Goal: Find specific page/section: Find specific page/section

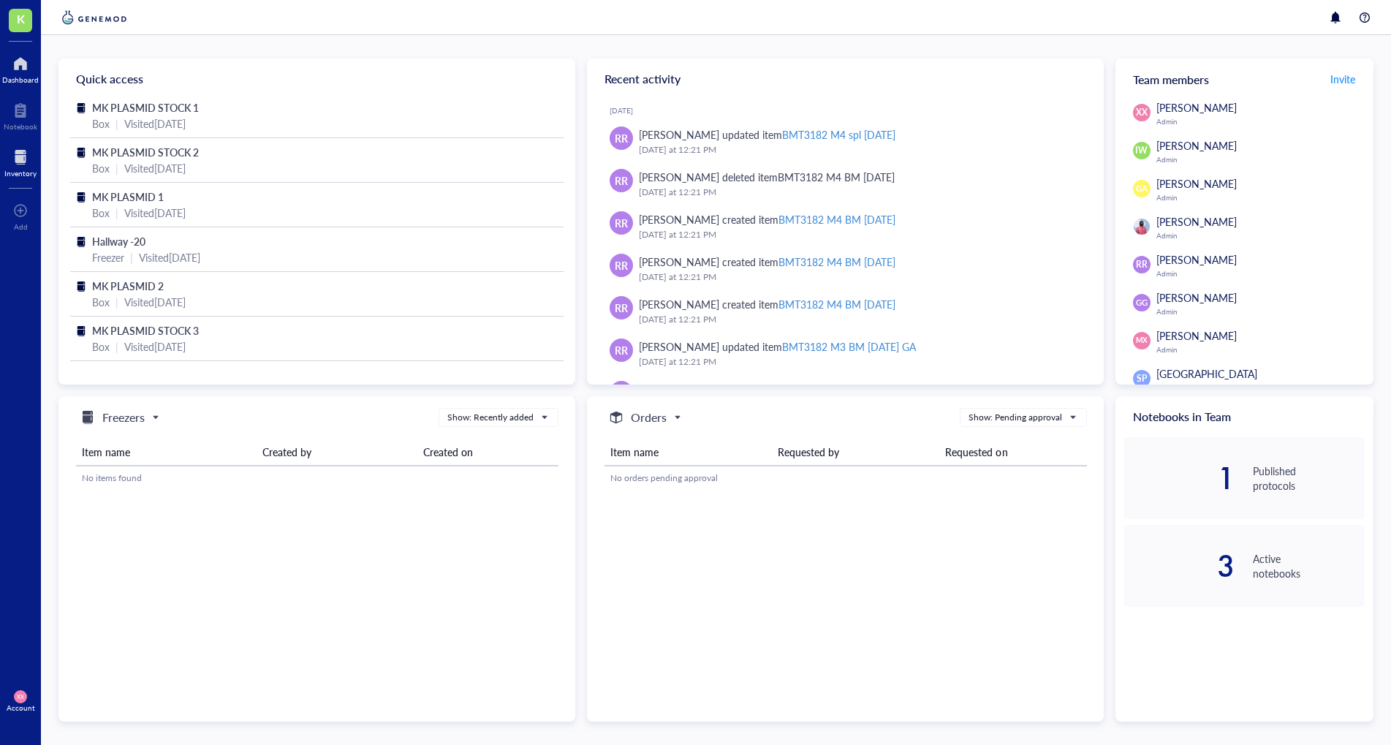
click at [25, 145] on div at bounding box center [20, 156] width 32 height 23
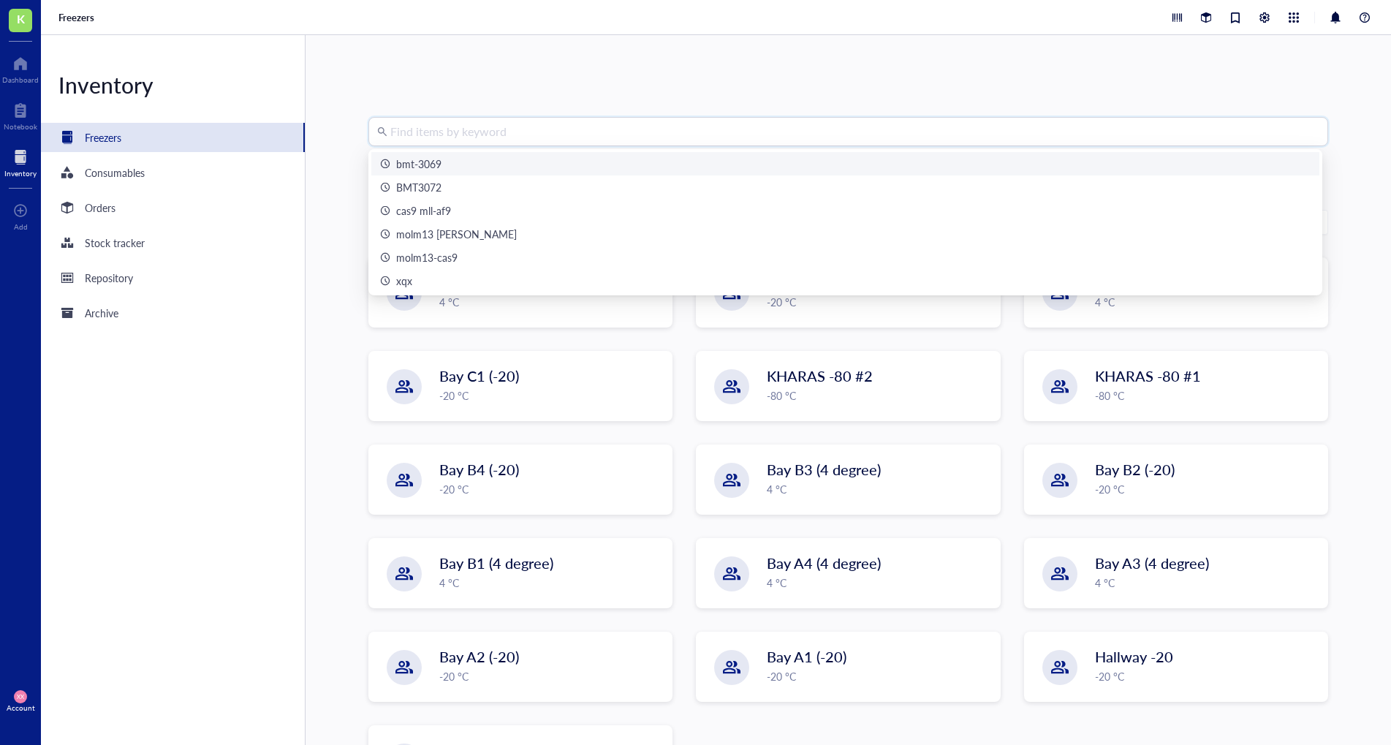
click at [464, 132] on input "search" at bounding box center [854, 132] width 929 height 28
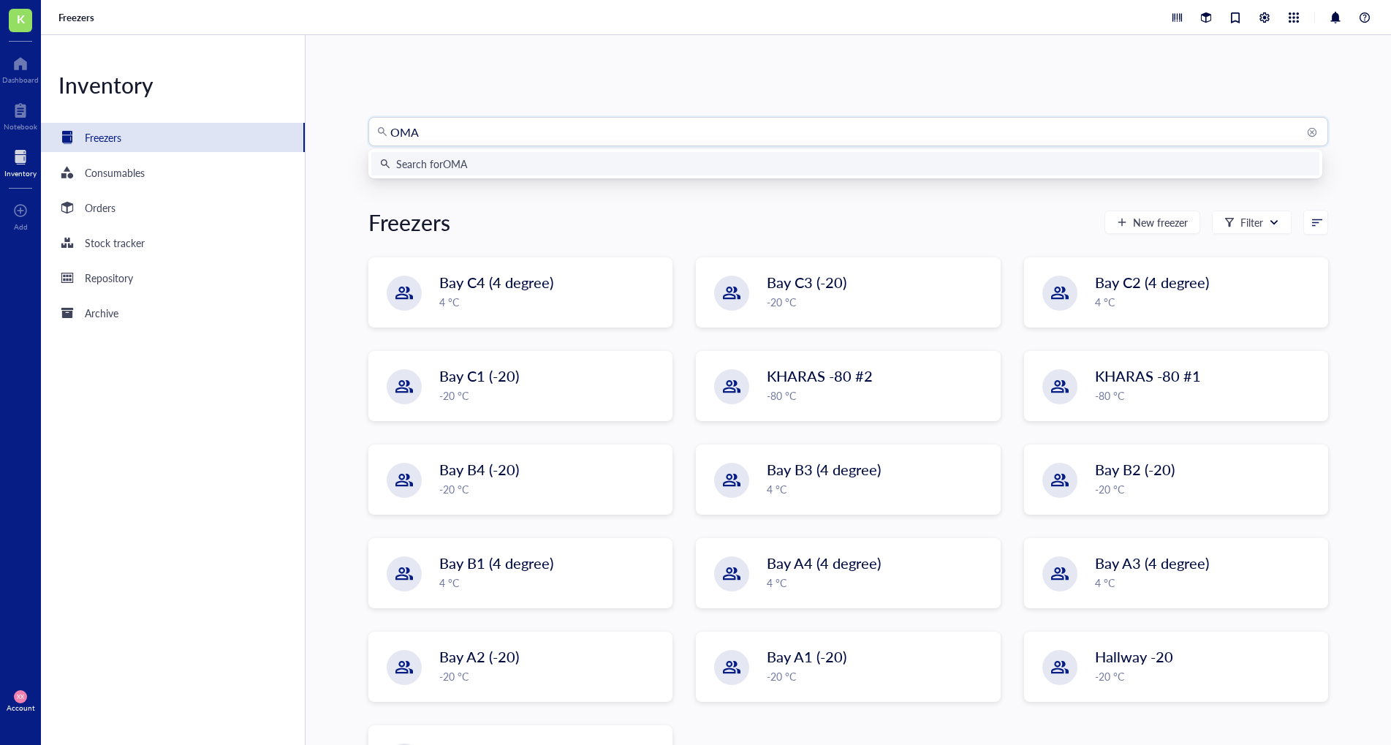
type input "[PERSON_NAME]"
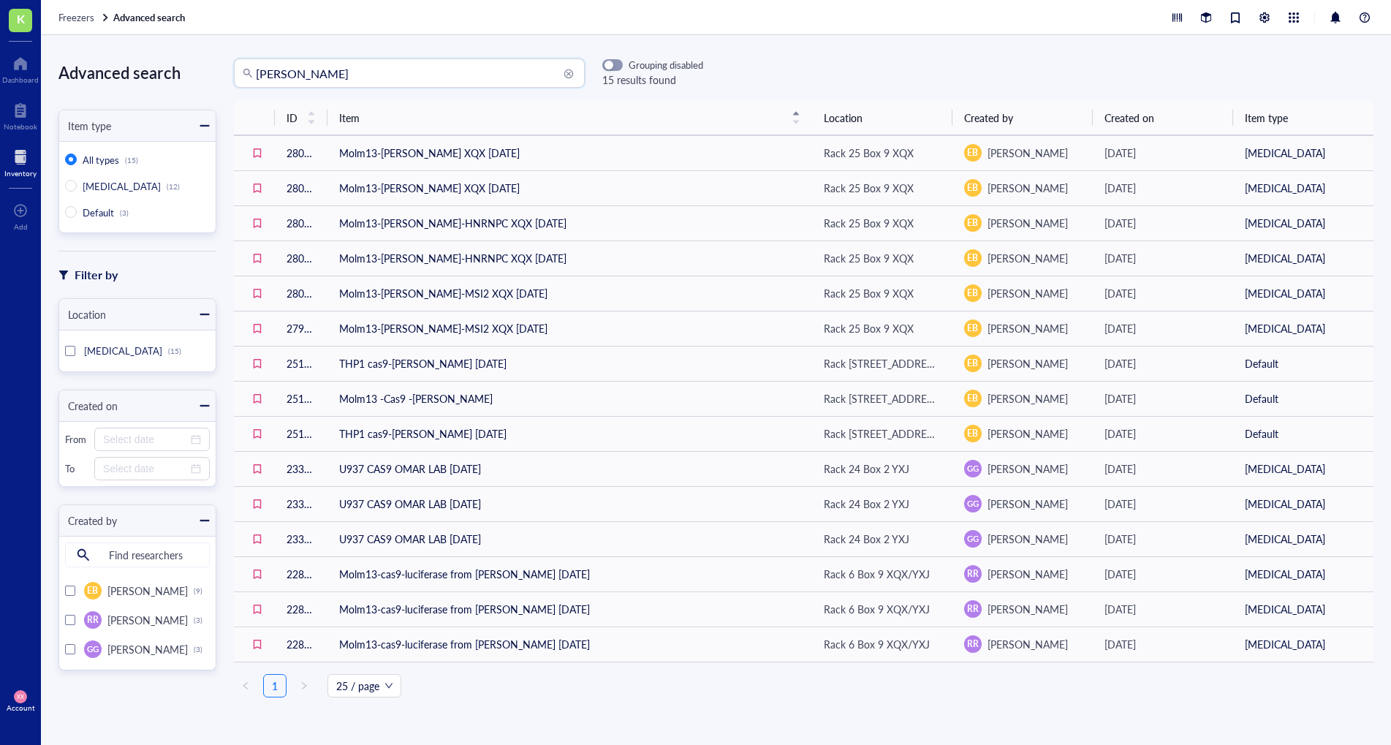
drag, startPoint x: 342, startPoint y: 78, endPoint x: 52, endPoint y: 65, distance: 290.6
click at [48, 65] on div "Advanced search Item type All types (15) [MEDICAL_DATA] (12) Default (3) Filter…" at bounding box center [716, 390] width 1350 height 710
type input "LUCIFERASE"
